Goal: Task Accomplishment & Management: Manage account settings

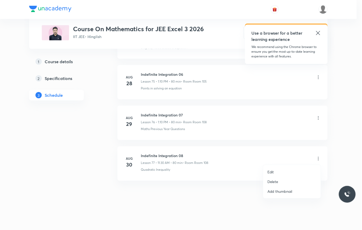
click at [288, 180] on li "Delete" at bounding box center [292, 182] width 58 height 10
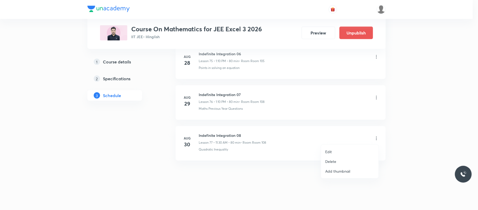
click at [345, 158] on li "Delete" at bounding box center [350, 161] width 58 height 10
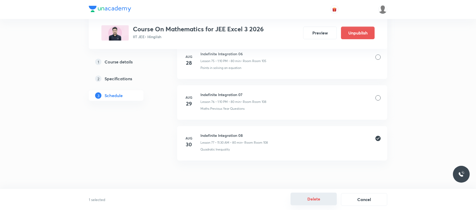
click at [323, 194] on button "Delete" at bounding box center [314, 198] width 46 height 13
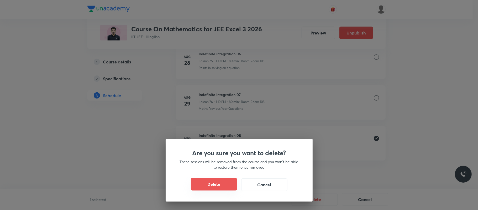
click at [220, 182] on button "Delete" at bounding box center [214, 184] width 46 height 13
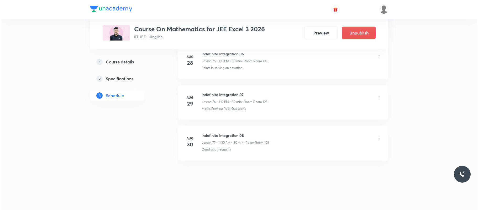
scroll to position [3321, 0]
